Goal: Register for event/course: Sign up to attend an event or enroll in a course

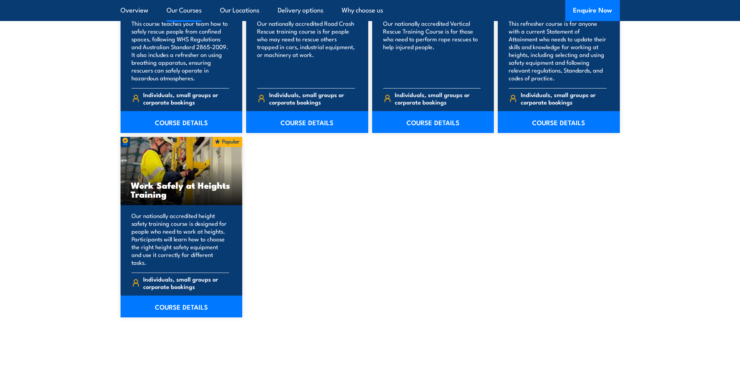
scroll to position [927, 0]
click at [174, 296] on link "COURSE DETAILS" at bounding box center [182, 306] width 122 height 22
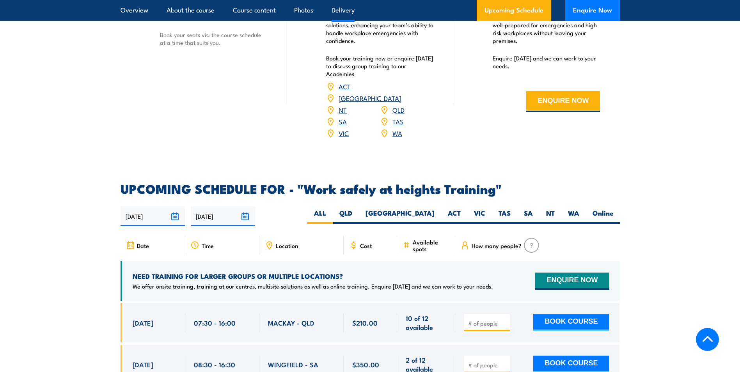
scroll to position [1170, 0]
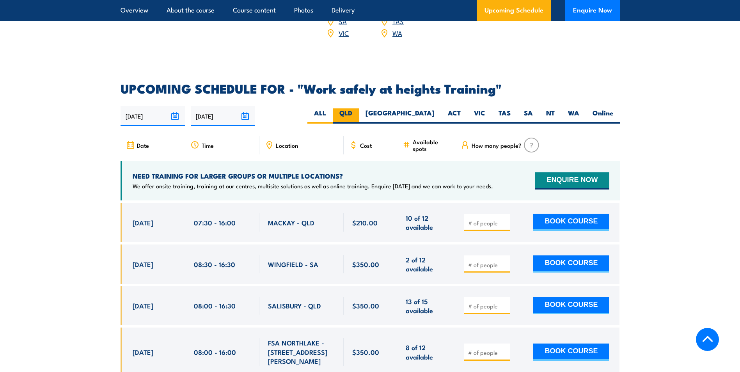
click at [359, 108] on label "QLD" at bounding box center [346, 115] width 26 height 15
click at [357, 108] on input "QLD" at bounding box center [354, 110] width 5 height 5
radio input "true"
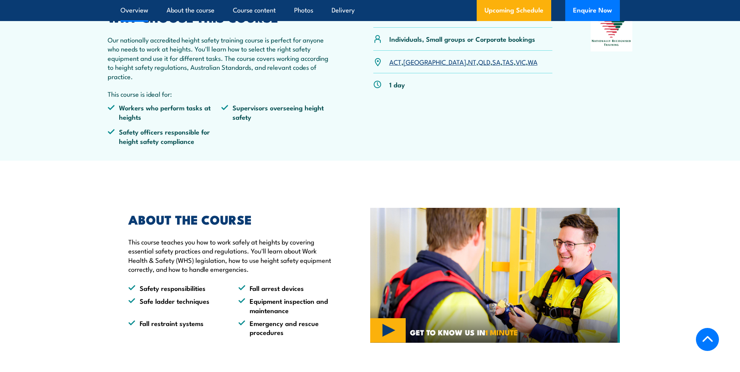
scroll to position [177, 0]
